Goal: Find contact information: Find contact information

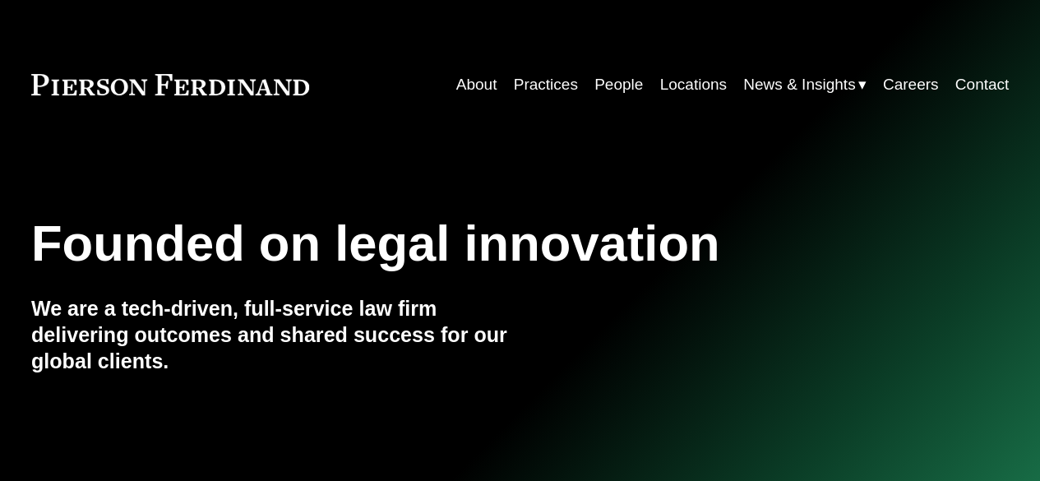
click at [556, 88] on link "Practices" at bounding box center [546, 84] width 64 height 31
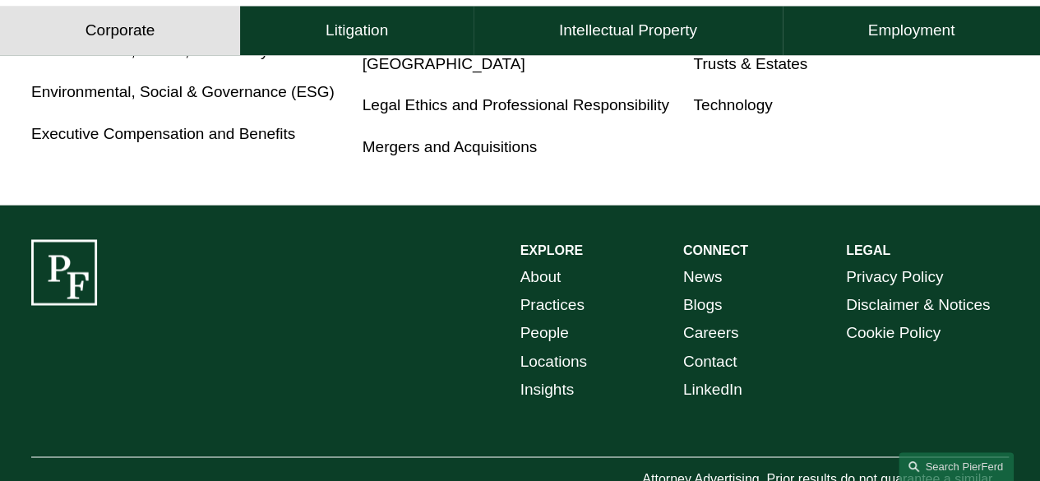
scroll to position [1211, 0]
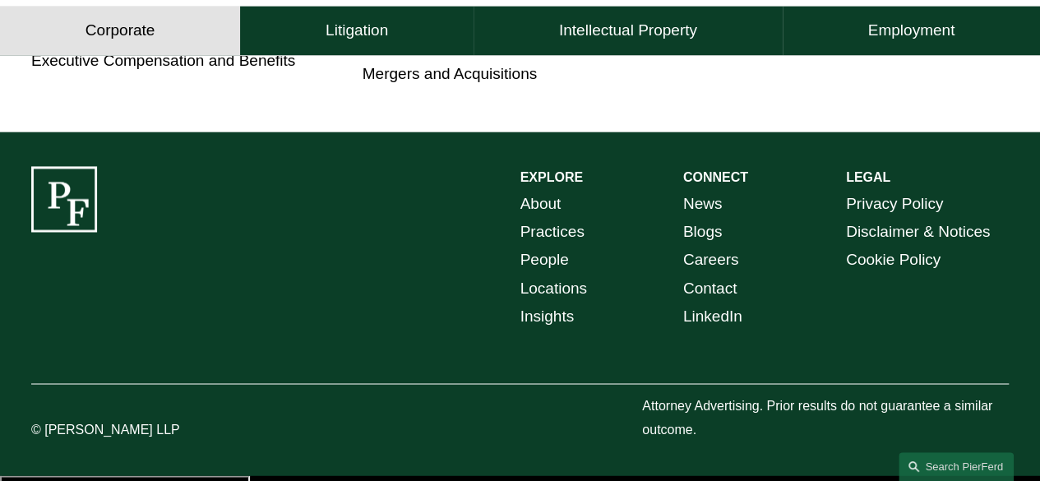
click at [722, 294] on link "Contact" at bounding box center [710, 289] width 54 height 28
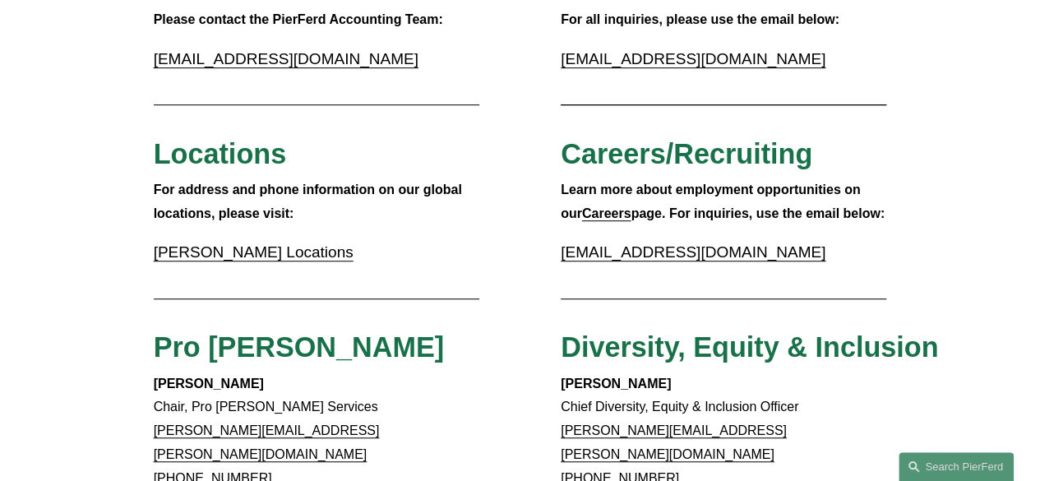
scroll to position [411, 0]
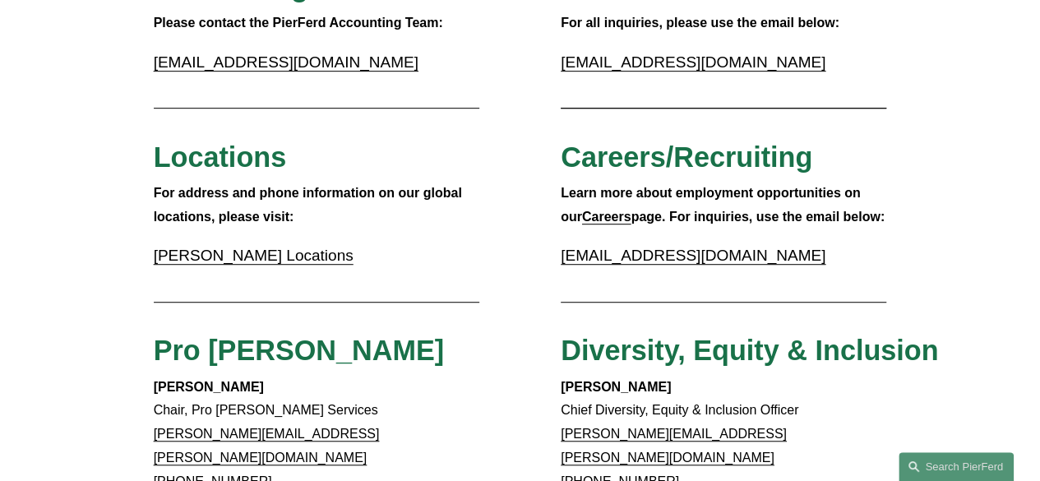
click at [252, 261] on link "[PERSON_NAME] Locations" at bounding box center [254, 255] width 200 height 17
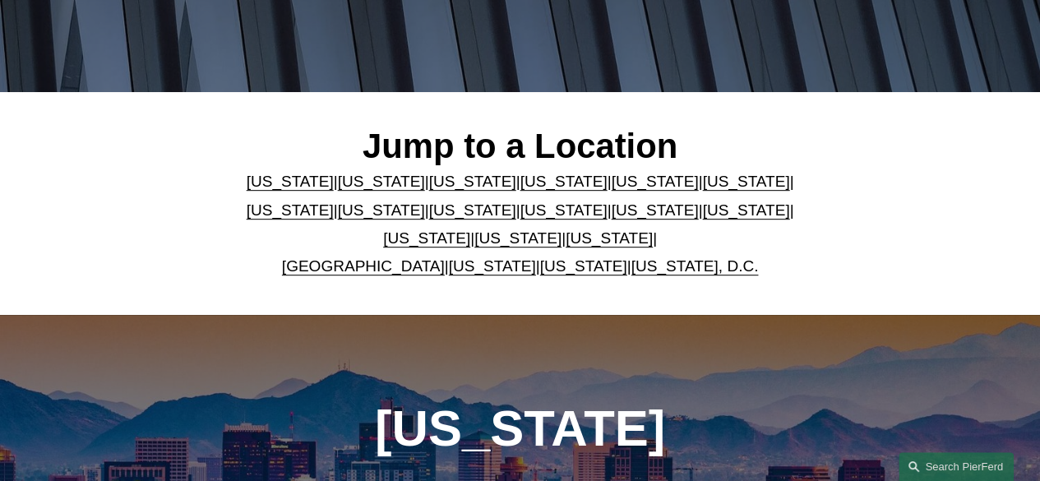
scroll to position [411, 0]
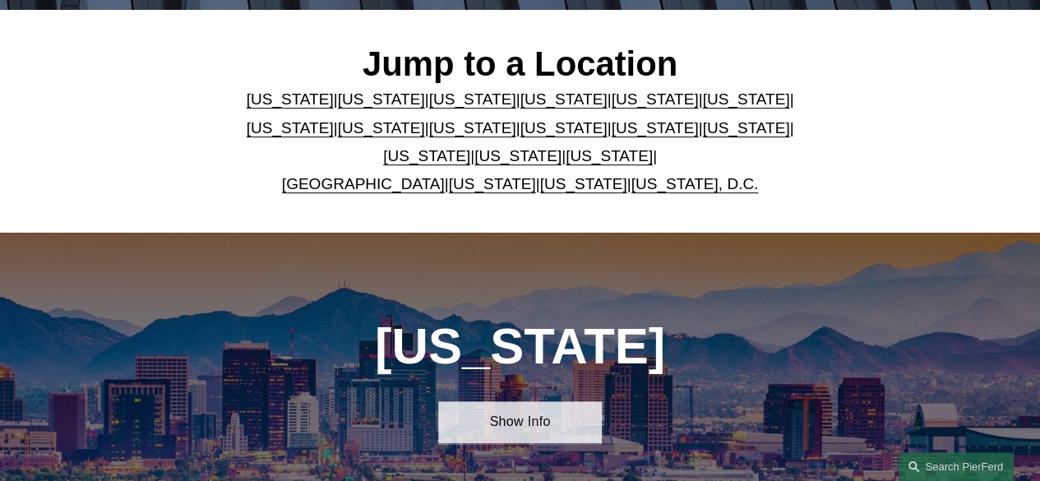
click at [540, 438] on link "Show Info" at bounding box center [519, 422] width 163 height 42
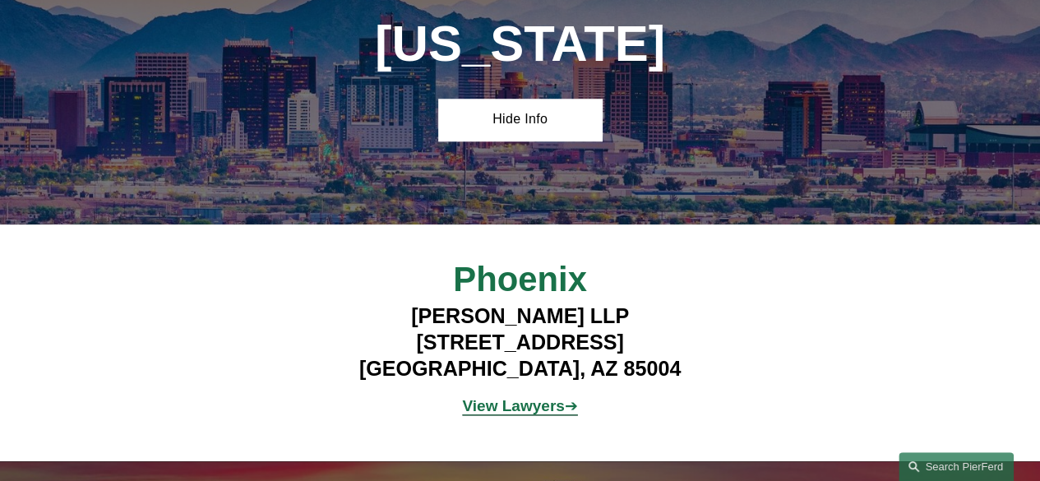
scroll to position [740, 0]
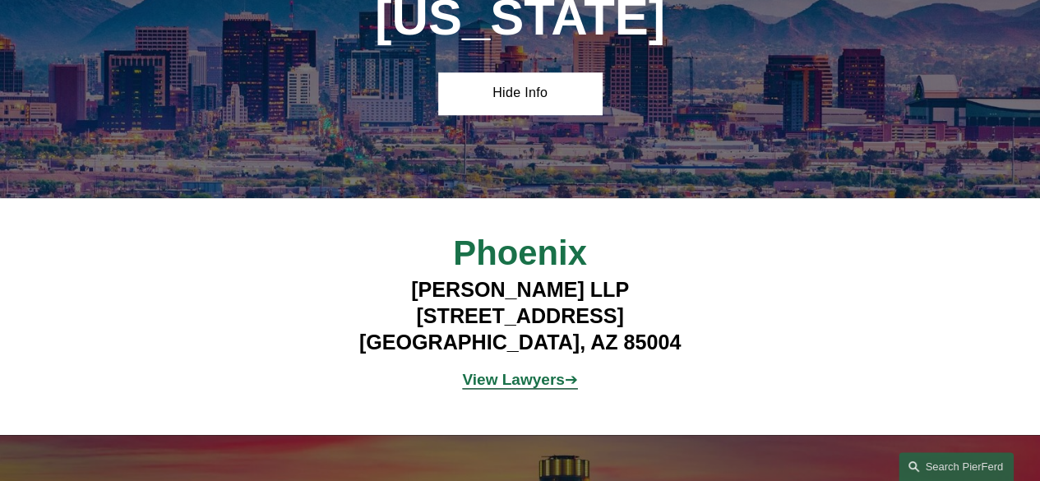
drag, startPoint x: 365, startPoint y: 325, endPoint x: 674, endPoint y: 336, distance: 309.4
click at [674, 336] on h4 "Pierson Ferdinand LLP 2 North Central Ave, Suite 1800 Phoenix, AZ 85004" at bounding box center [520, 316] width 407 height 79
copy h4 "2 North Central Ave, Suite 1800"
click at [457, 350] on h4 "Pierson Ferdinand LLP 2 North Central Ave, Suite 1800 Phoenix, AZ 85004" at bounding box center [520, 316] width 407 height 79
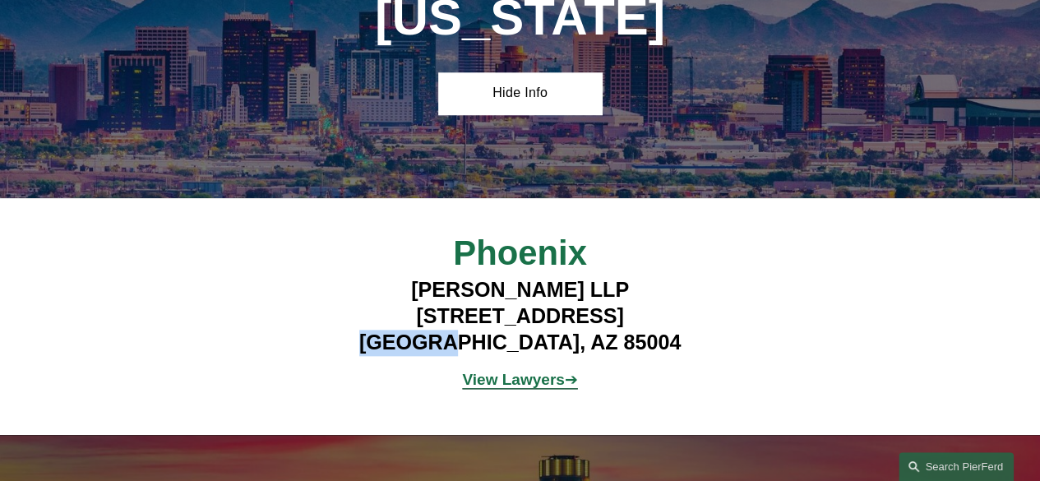
copy h4 "Phoenix"
click at [573, 353] on h4 "Pierson Ferdinand LLP 2 North Central Ave, Suite 1800 Phoenix, AZ 85004" at bounding box center [520, 316] width 407 height 79
copy h4 "85004"
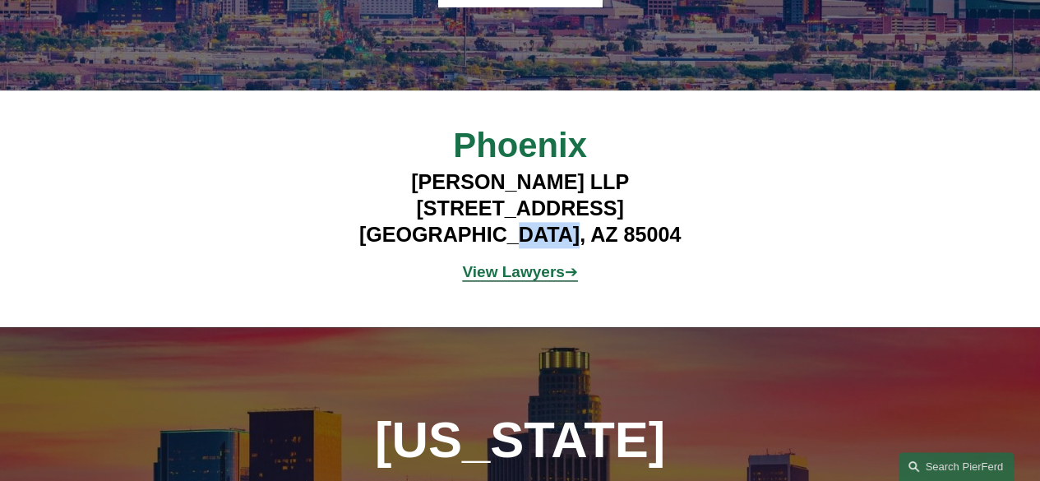
scroll to position [822, 0]
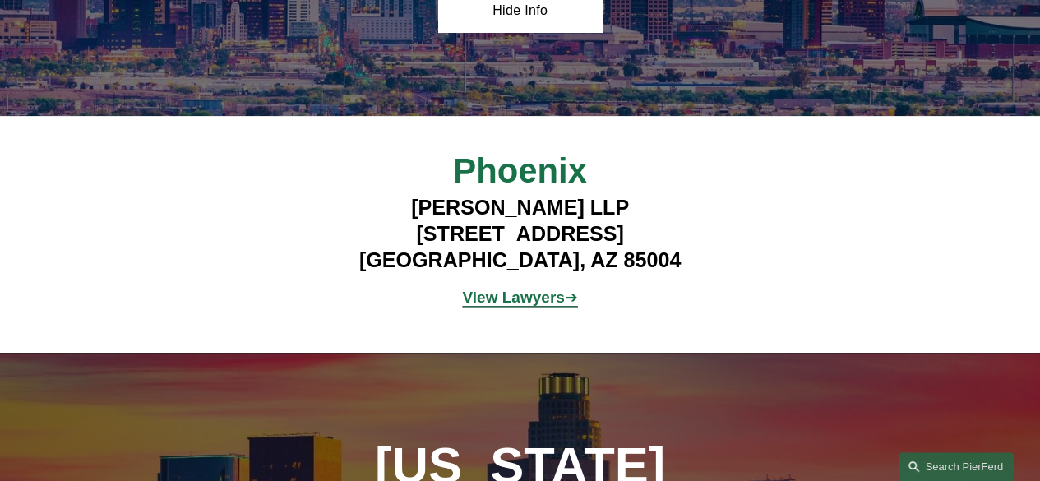
drag, startPoint x: 520, startPoint y: 278, endPoint x: 506, endPoint y: 299, distance: 24.9
click at [520, 274] on h4 "Pierson Ferdinand LLP 2 North Central Ave, Suite 1800 Phoenix, AZ 85004" at bounding box center [520, 234] width 407 height 79
click at [503, 305] on strong "View Lawyers" at bounding box center [513, 297] width 102 height 17
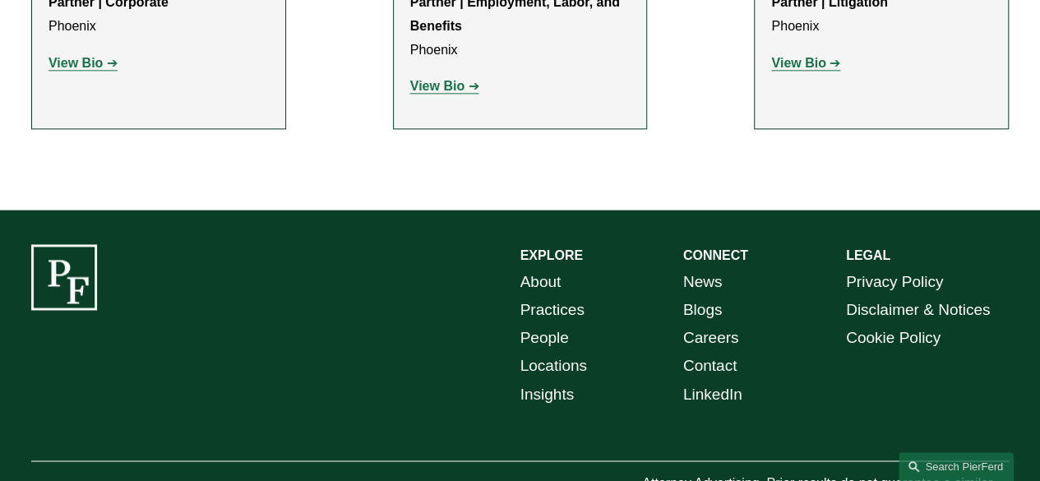
scroll to position [1060, 0]
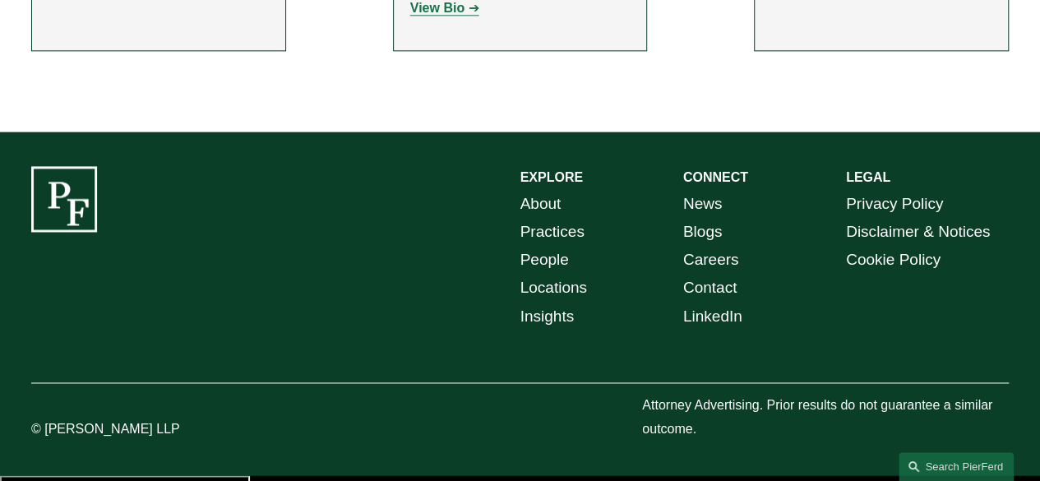
click at [716, 293] on link "Contact" at bounding box center [710, 288] width 54 height 28
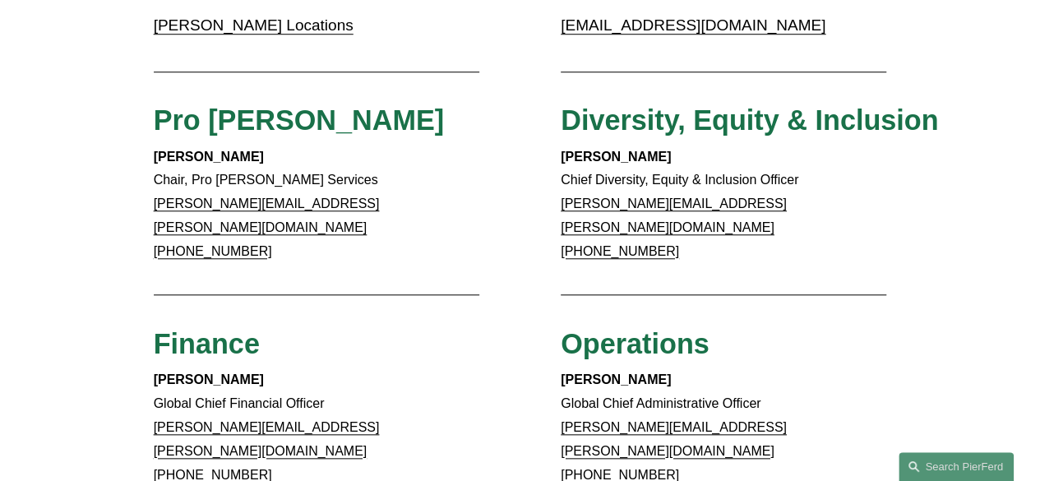
scroll to position [658, 0]
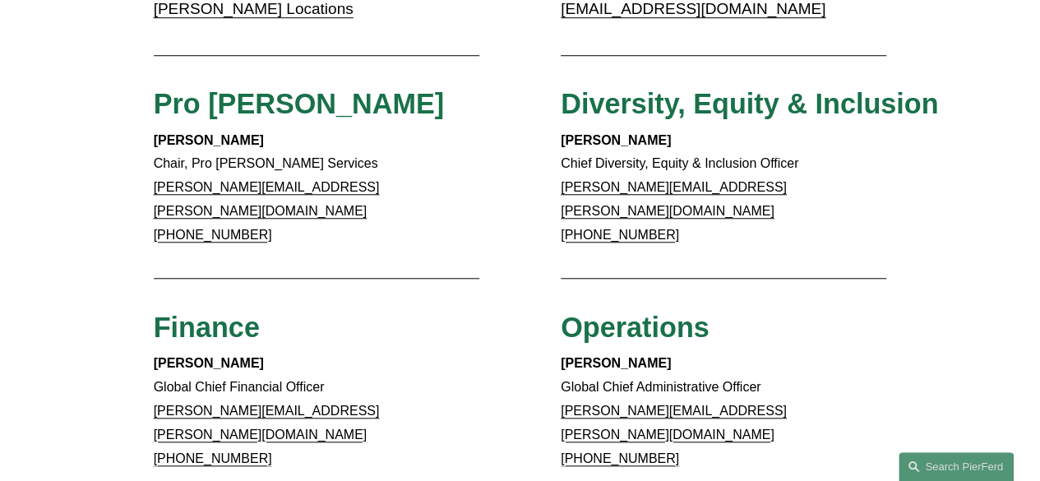
drag, startPoint x: 280, startPoint y: 220, endPoint x: 171, endPoint y: 219, distance: 108.6
click at [171, 219] on p "[PERSON_NAME] Chair, Pro [PERSON_NAME] Services [PERSON_NAME][EMAIL_ADDRESS][PE…" at bounding box center [317, 188] width 326 height 118
copy link "332.910.9763"
